Goal: Information Seeking & Learning: Learn about a topic

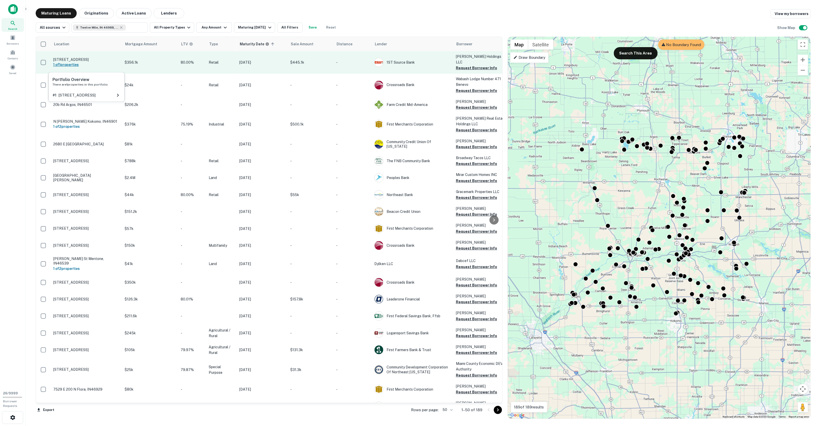
click at [74, 65] on h6 "1 of 1 properties" at bounding box center [86, 65] width 66 height 6
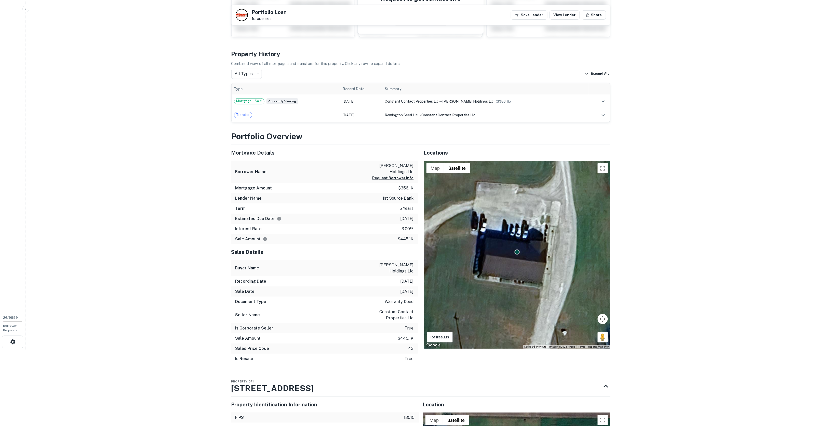
scroll to position [63, 0]
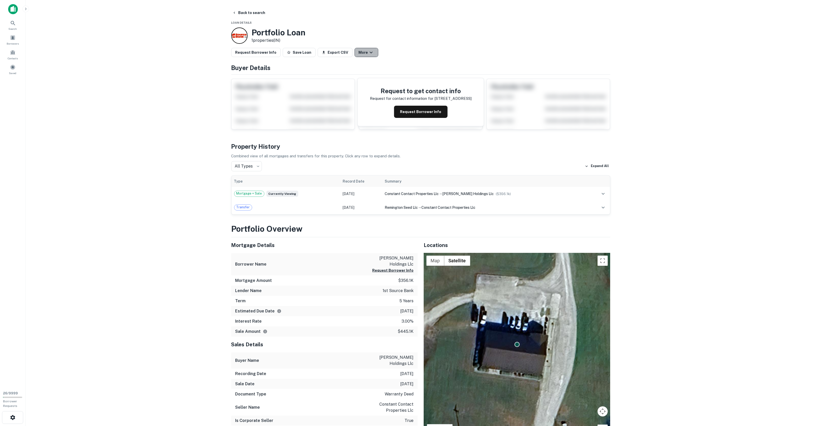
click at [355, 54] on button "More" at bounding box center [367, 52] width 24 height 9
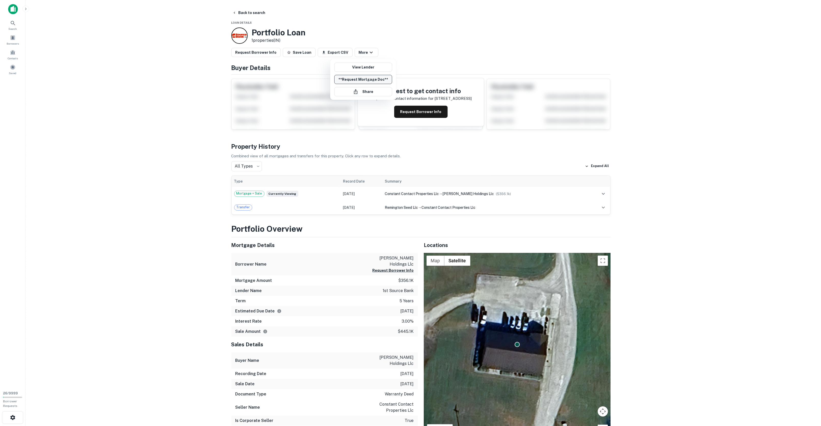
drag, startPoint x: 358, startPoint y: 68, endPoint x: 340, endPoint y: 83, distance: 24.0
click at [358, 68] on link "View Lender" at bounding box center [363, 67] width 58 height 9
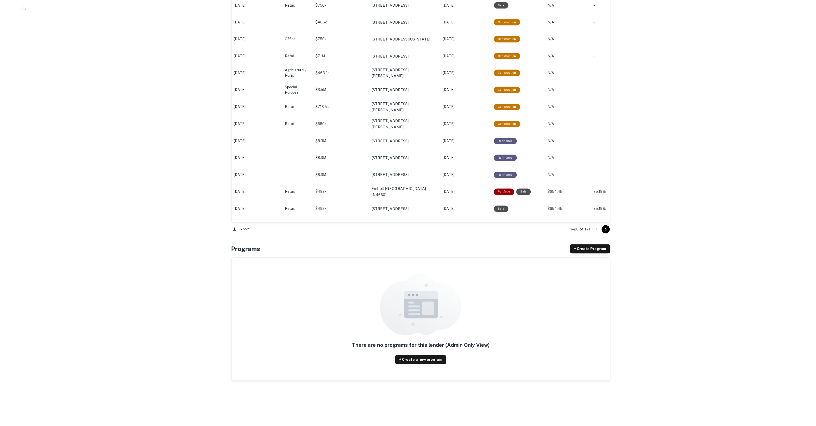
scroll to position [477, 0]
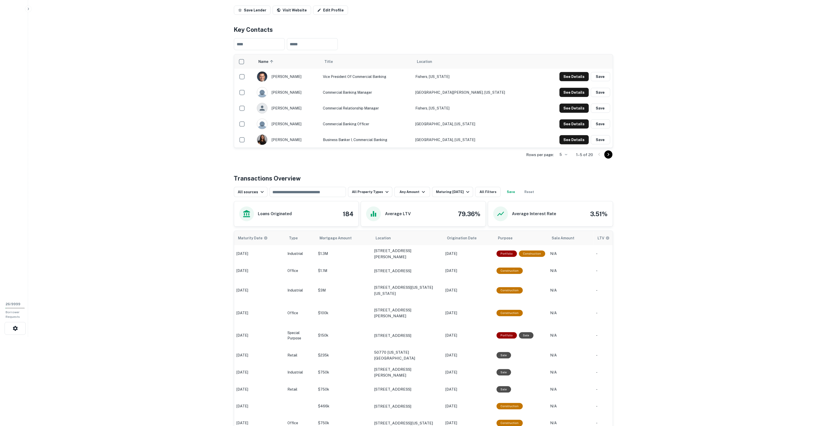
scroll to position [0, 0]
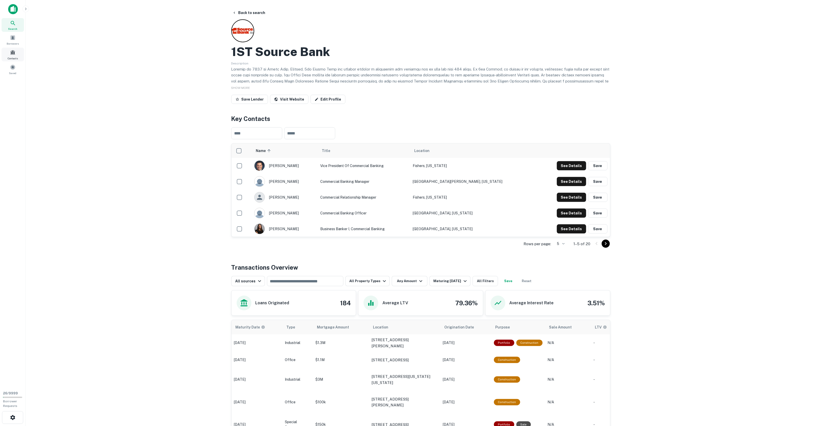
click at [14, 55] on div "Contacts" at bounding box center [13, 55] width 22 height 14
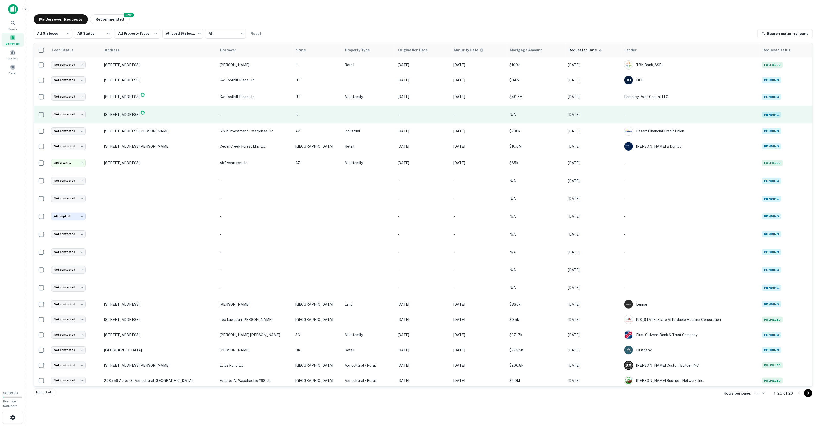
click at [145, 112] on img at bounding box center [143, 113] width 4 height 4
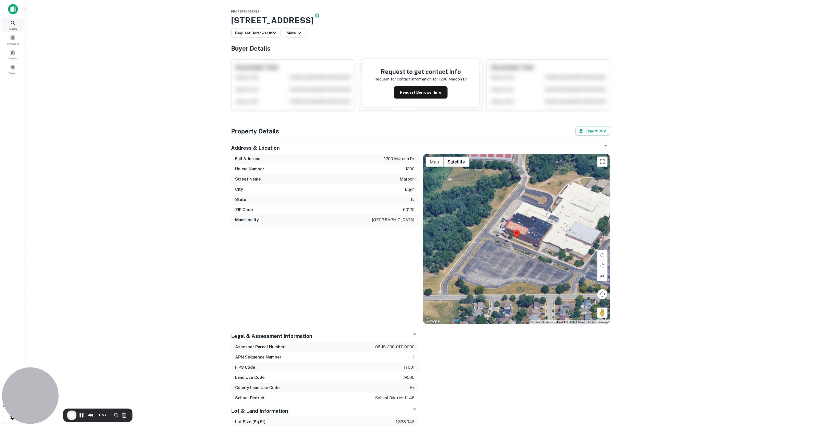
click at [14, 28] on span "Search" at bounding box center [13, 29] width 8 height 4
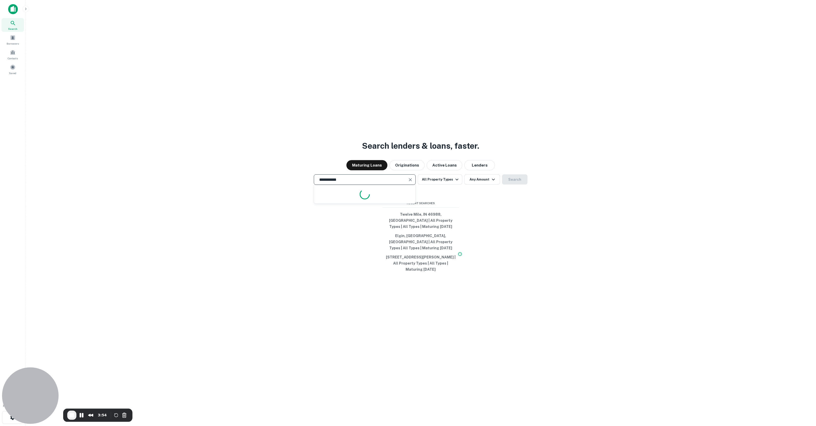
type input "**********"
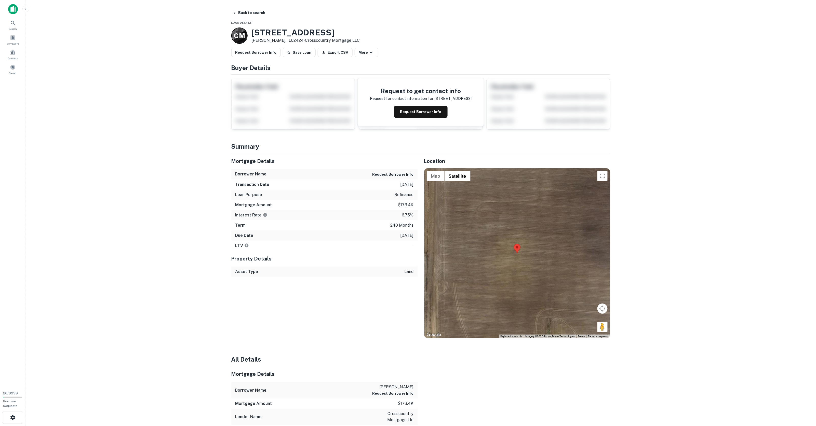
click at [119, 202] on main "Back to search Loan Details C M 205 Maroon St Dieterich, IL62424 • Crosscountry…" at bounding box center [420, 213] width 791 height 426
click at [13, 27] on span "Search" at bounding box center [13, 29] width 8 height 4
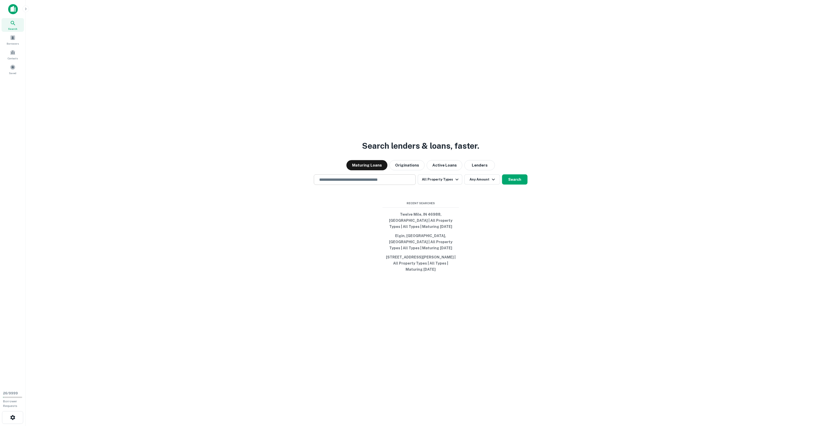
click at [348, 183] on input "text" at bounding box center [364, 180] width 97 height 6
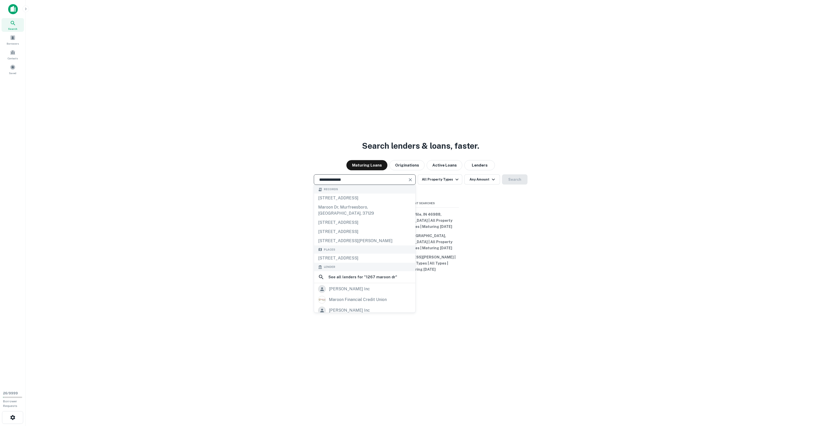
type input "**********"
click at [364, 183] on input "**********" at bounding box center [361, 180] width 90 height 6
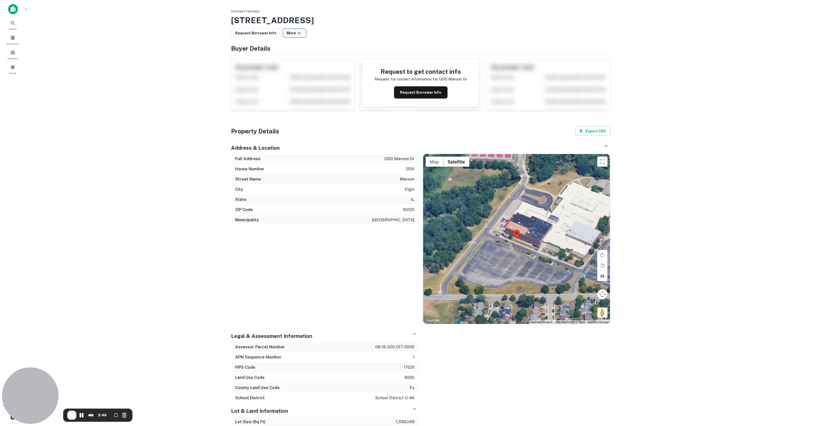
click at [298, 32] on icon "button" at bounding box center [299, 33] width 3 height 2
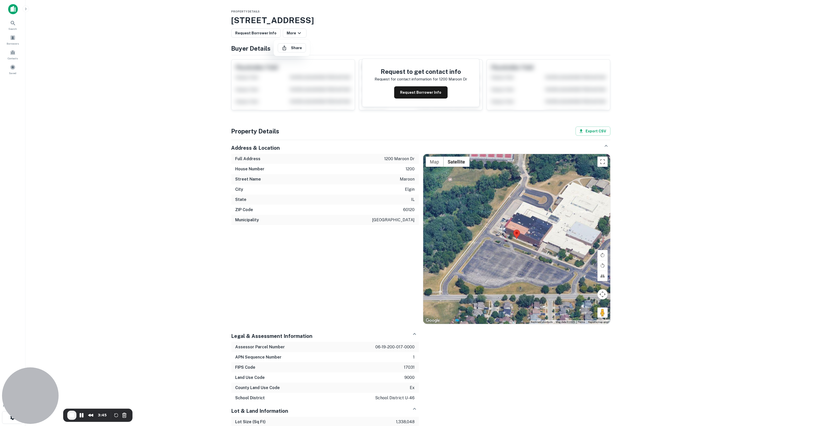
click at [222, 53] on div at bounding box center [410, 213] width 821 height 426
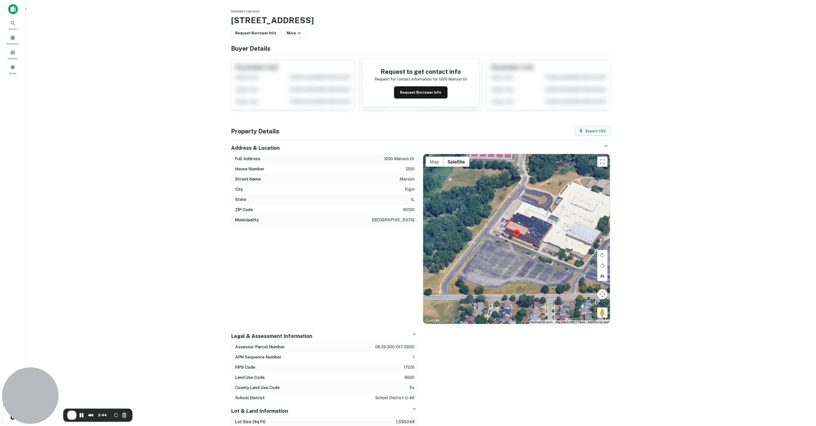
click at [187, 164] on main "Property Details [STREET_ADDRESS] Request Borrower Info More Buyer Details Requ…" at bounding box center [420, 213] width 791 height 426
